Goal: Task Accomplishment & Management: Complete application form

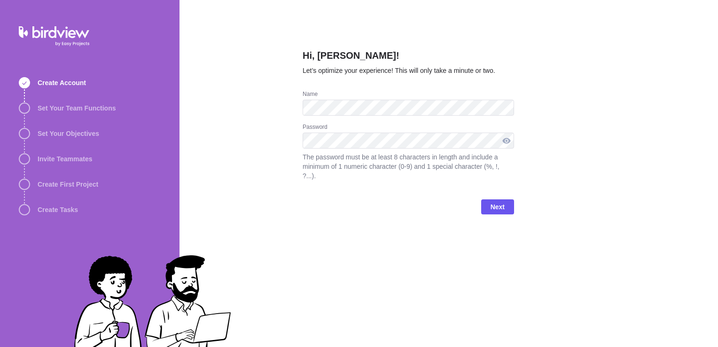
click at [505, 136] on div at bounding box center [506, 141] width 15 height 16
click at [444, 259] on div "Hi, [PERSON_NAME]! Let’s optimize your experience! This will only take a minute…" at bounding box center [409, 173] width 212 height 347
click at [497, 201] on span "Next" at bounding box center [498, 206] width 14 height 11
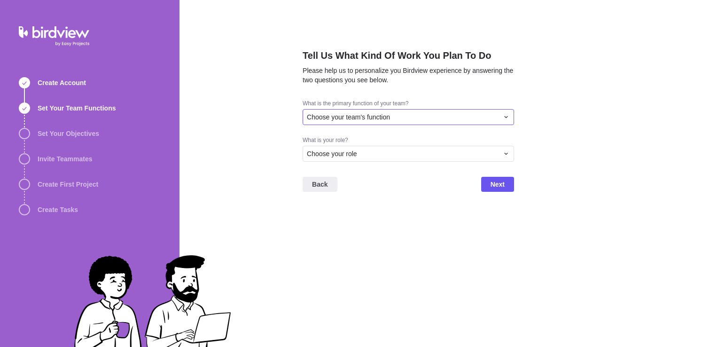
click at [461, 113] on div "Choose your team's function" at bounding box center [403, 116] width 192 height 9
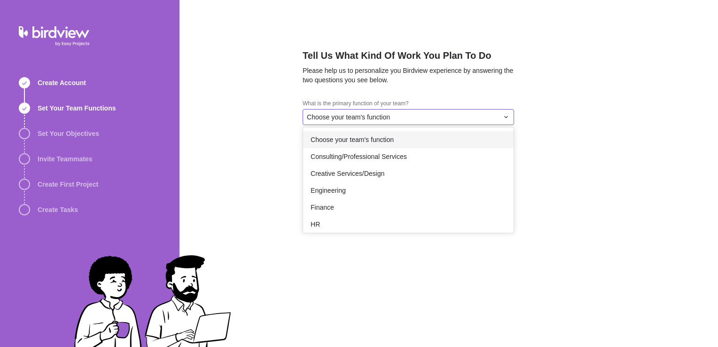
click at [406, 118] on div "Choose your team's function" at bounding box center [403, 116] width 192 height 9
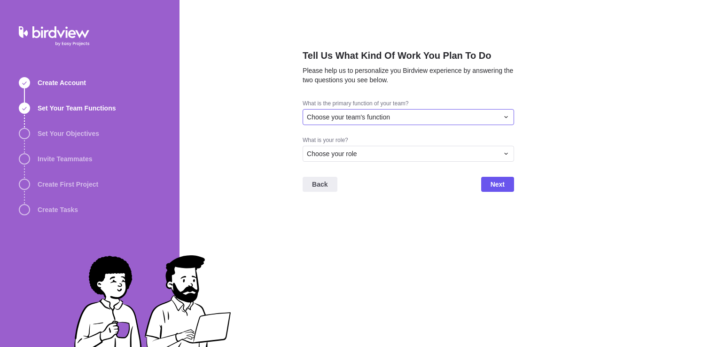
click at [399, 116] on div "Choose your team's function" at bounding box center [403, 116] width 192 height 9
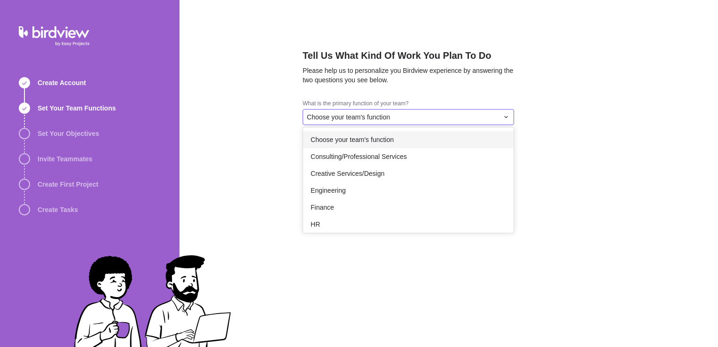
click at [399, 116] on div "Choose your team's function" at bounding box center [403, 116] width 192 height 9
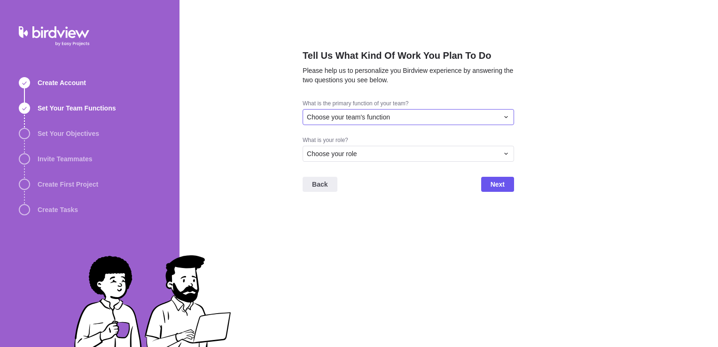
click at [431, 116] on div "Choose your team's function" at bounding box center [403, 116] width 192 height 9
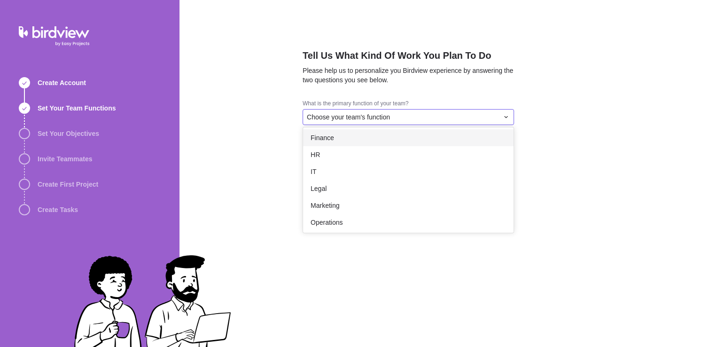
scroll to position [71, 0]
click at [325, 166] on div "IT" at bounding box center [408, 170] width 211 height 17
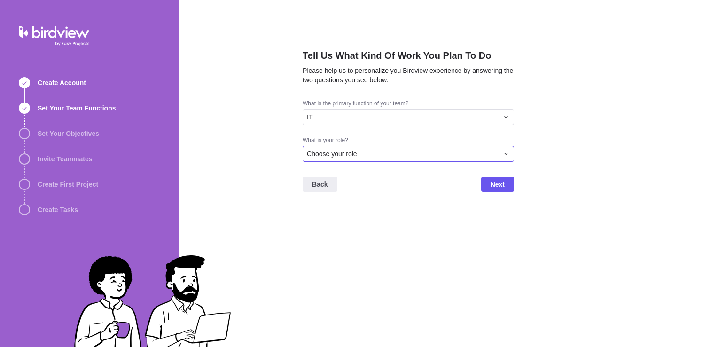
click at [330, 156] on span "Choose your role" at bounding box center [332, 153] width 50 height 9
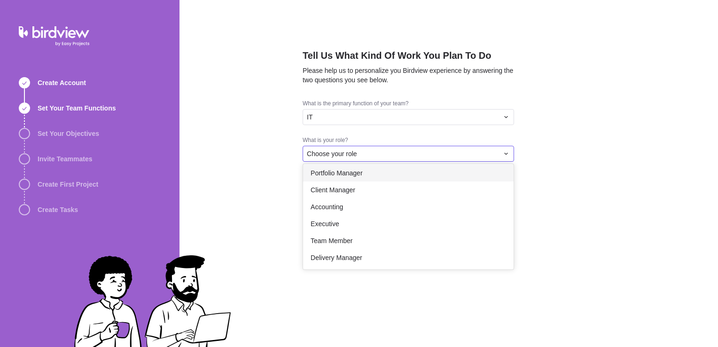
scroll to position [55, 0]
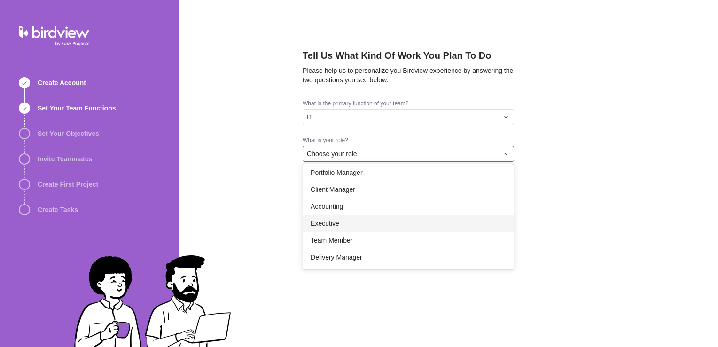
click at [435, 227] on div "Executive" at bounding box center [408, 223] width 211 height 17
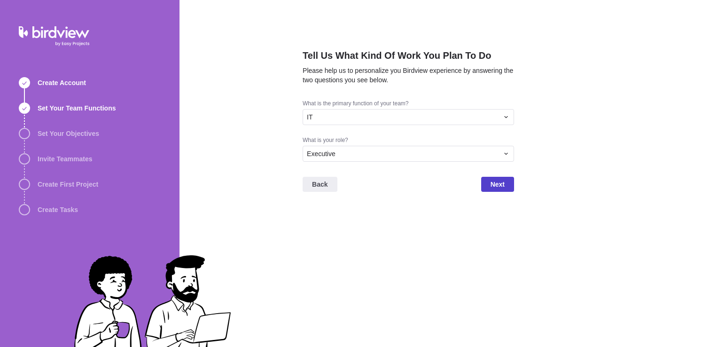
click at [499, 191] on span "Next" at bounding box center [497, 184] width 33 height 15
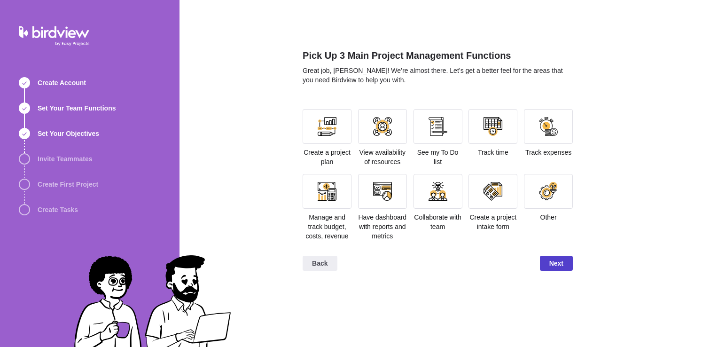
click at [550, 264] on span "Next" at bounding box center [557, 263] width 14 height 11
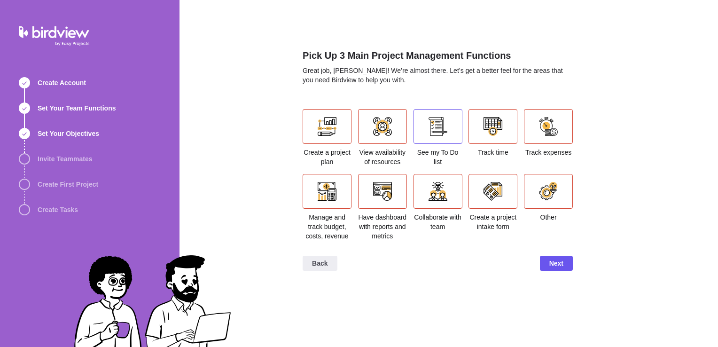
click at [436, 127] on div at bounding box center [438, 126] width 19 height 19
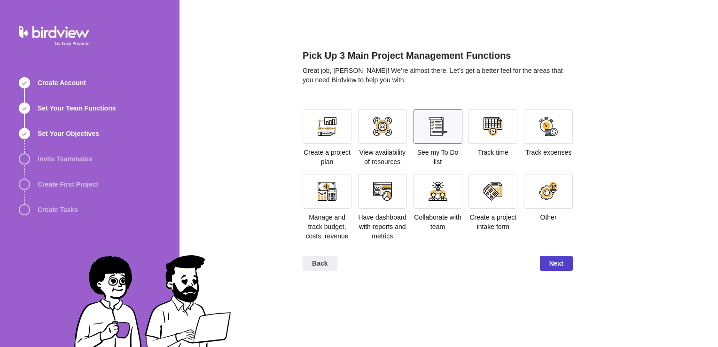
click at [553, 267] on span "Next" at bounding box center [557, 263] width 14 height 11
